Goal: Navigation & Orientation: Find specific page/section

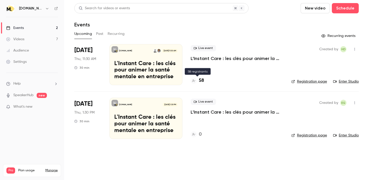
click at [199, 81] on div "58" at bounding box center [197, 80] width 13 height 7
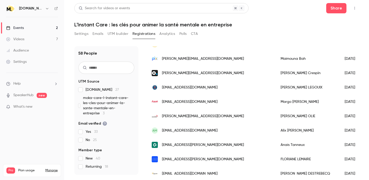
scroll to position [577, 0]
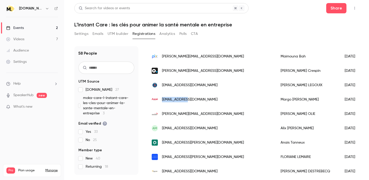
drag, startPoint x: 188, startPoint y: 100, endPoint x: 161, endPoint y: 99, distance: 26.9
click at [161, 99] on div "[EMAIL_ADDRESS][DOMAIN_NAME]" at bounding box center [211, 99] width 129 height 14
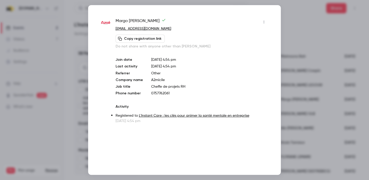
click at [299, 18] on div at bounding box center [184, 90] width 369 height 180
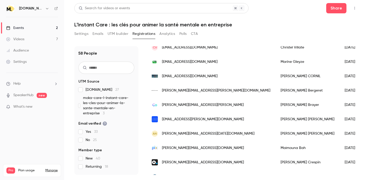
scroll to position [638, 0]
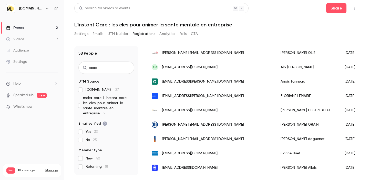
click at [34, 37] on link "Videos 7" at bounding box center [32, 39] width 64 height 11
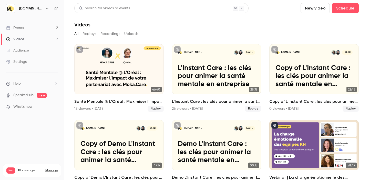
click at [37, 31] on link "Events 2" at bounding box center [32, 27] width 64 height 11
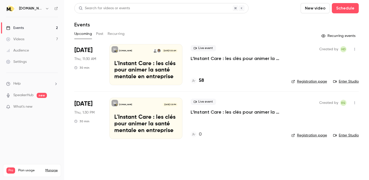
click at [349, 81] on link "Enter Studio" at bounding box center [346, 81] width 26 height 5
